Goal: Navigation & Orientation: Find specific page/section

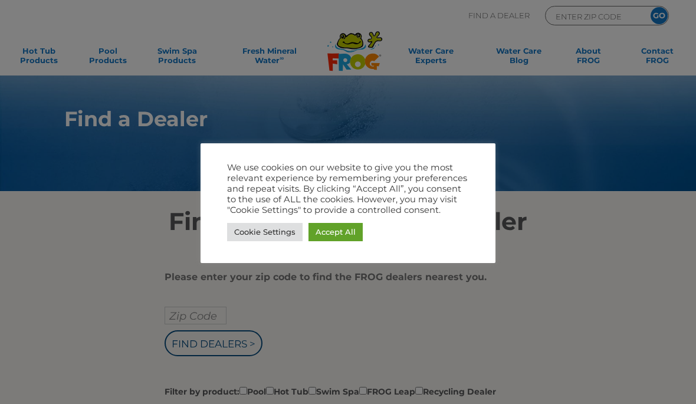
click at [43, 254] on div at bounding box center [348, 202] width 696 height 404
click at [347, 232] on link "Accept All" at bounding box center [335, 232] width 54 height 18
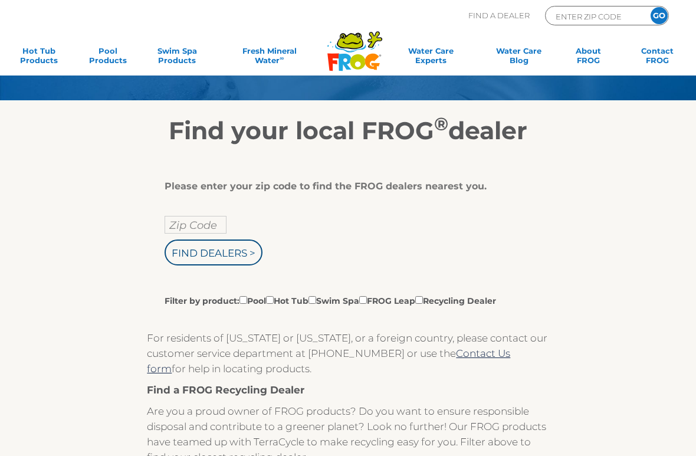
scroll to position [91, 0]
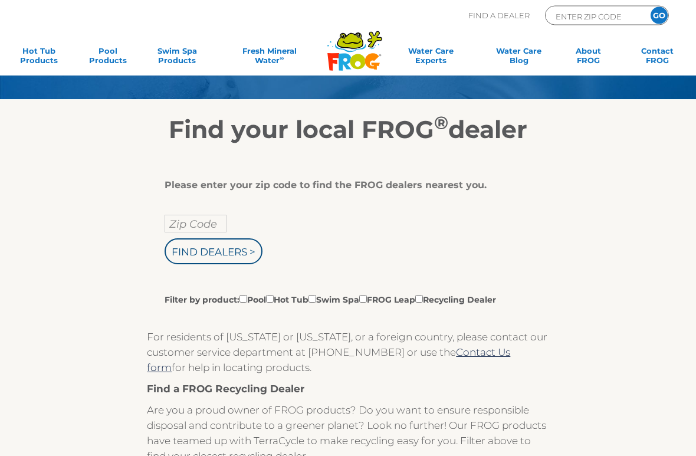
click at [181, 226] on input "Zip Code" at bounding box center [196, 224] width 62 height 18
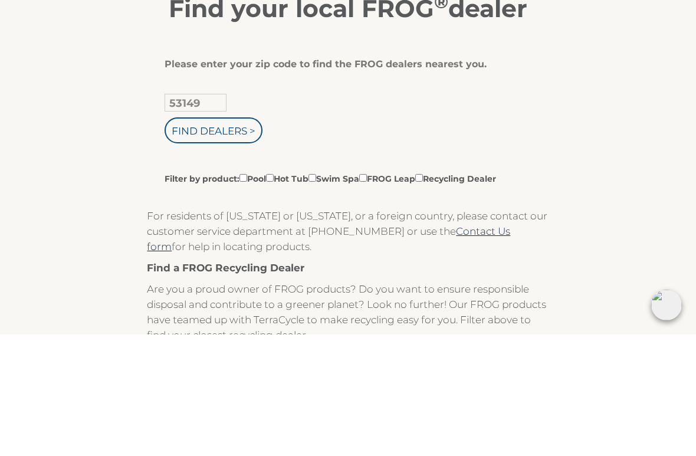
type input "53149"
click at [181, 239] on input "Find Dealers >" at bounding box center [214, 252] width 98 height 26
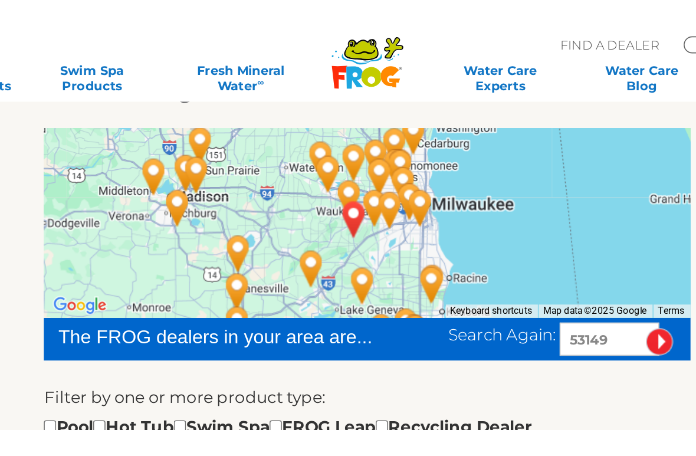
scroll to position [179, 0]
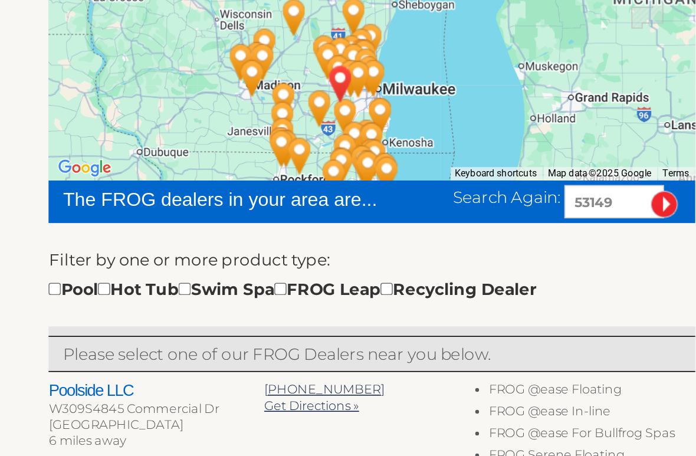
click at [353, 254] on input "checkbox" at bounding box center [357, 258] width 8 height 8
checkbox input "true"
click at [521, 196] on input "image" at bounding box center [529, 204] width 17 height 17
